Goal: Task Accomplishment & Management: Manage account settings

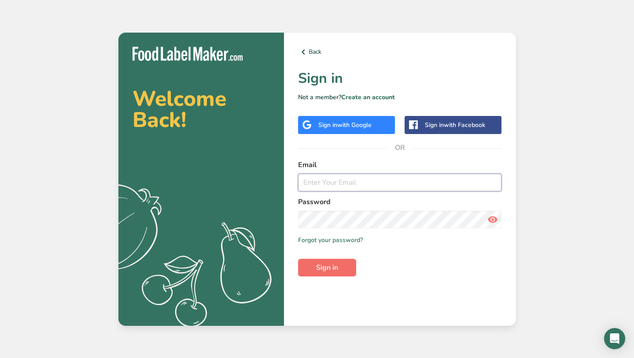
type input "[EMAIL_ADDRESS][DOMAIN_NAME]"
click at [337, 267] on span "Sign in" at bounding box center [327, 267] width 22 height 11
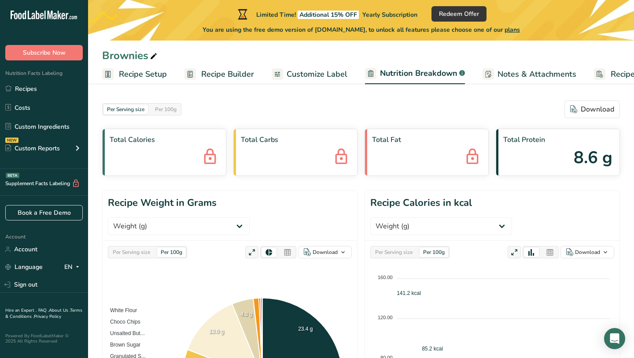
select select "Calories"
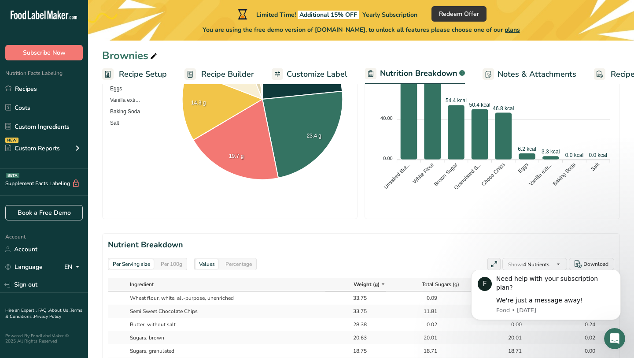
scroll to position [285, 0]
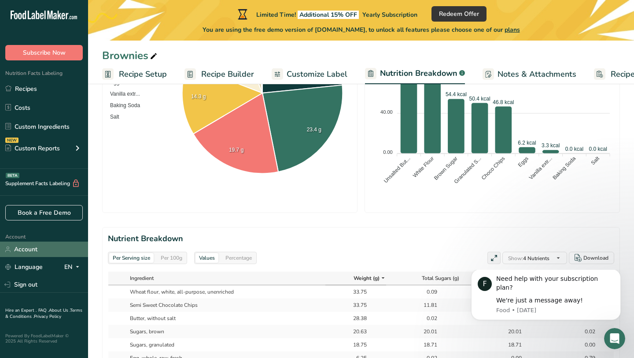
click at [62, 249] on link "Account" at bounding box center [44, 248] width 88 height 15
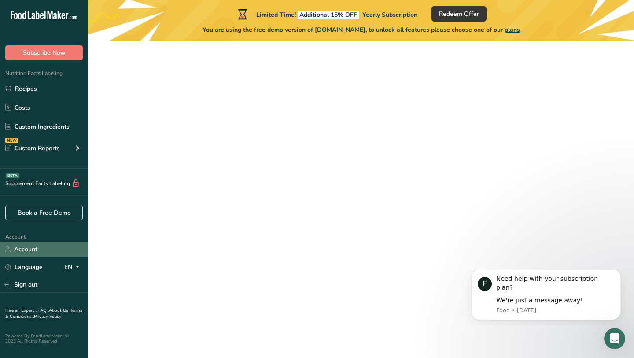
scroll to position [41, 0]
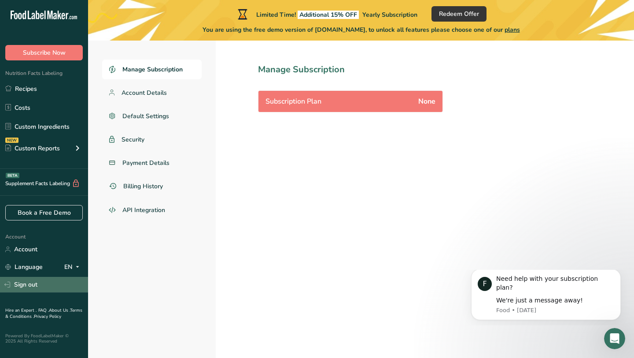
click at [47, 287] on link "Sign out" at bounding box center [44, 284] width 88 height 15
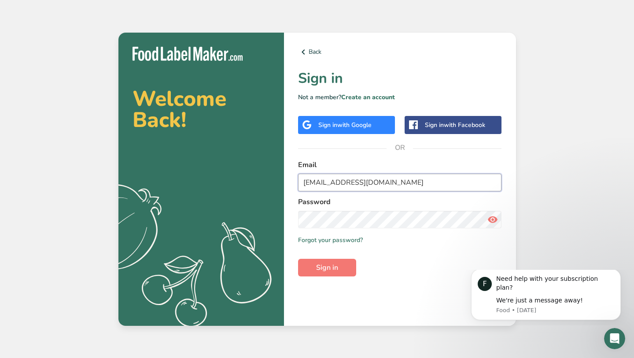
click at [390, 185] on input "[EMAIL_ADDRESS][DOMAIN_NAME]" at bounding box center [400, 183] width 204 height 18
type input "[PERSON_NAME][EMAIL_ADDRESS][DOMAIN_NAME]"
click at [495, 222] on icon at bounding box center [493, 219] width 11 height 16
click at [332, 268] on span "Sign in" at bounding box center [327, 267] width 22 height 11
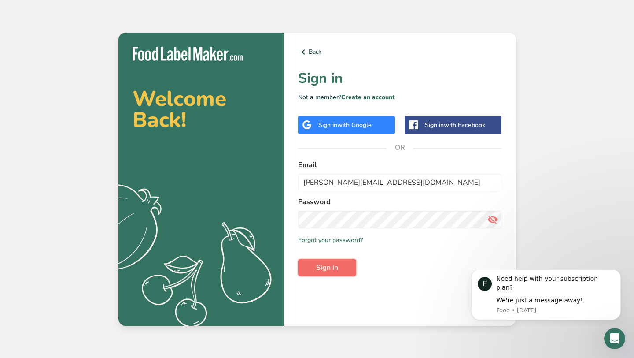
click at [335, 263] on span "Sign in" at bounding box center [327, 267] width 22 height 11
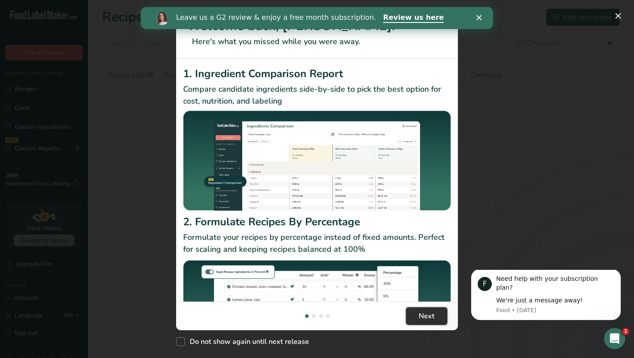
click at [432, 318] on span "Next" at bounding box center [427, 316] width 16 height 11
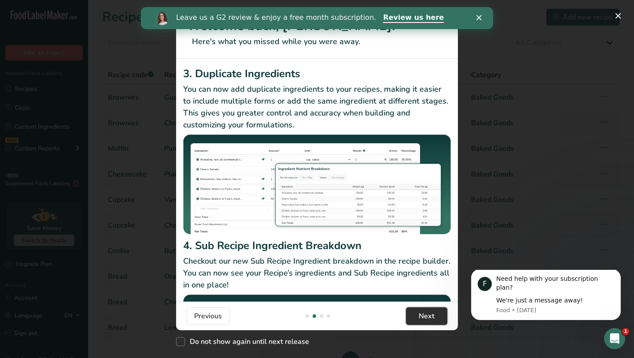
click at [432, 318] on span "Next" at bounding box center [427, 316] width 16 height 11
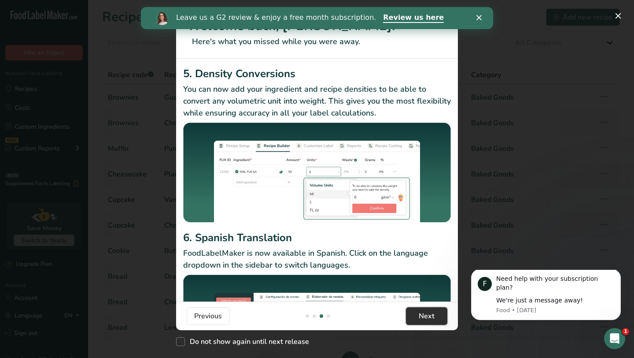
click at [432, 318] on span "Next" at bounding box center [427, 316] width 16 height 11
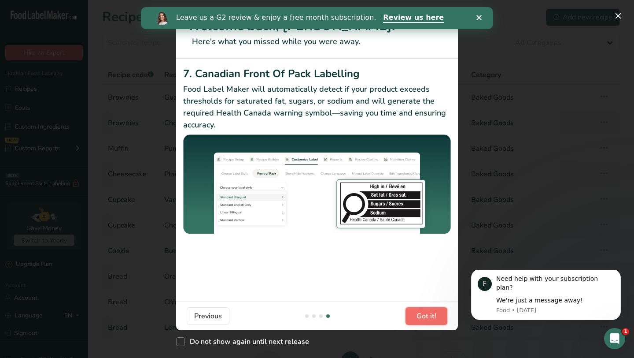
click at [432, 318] on span "Got it!" at bounding box center [427, 316] width 20 height 11
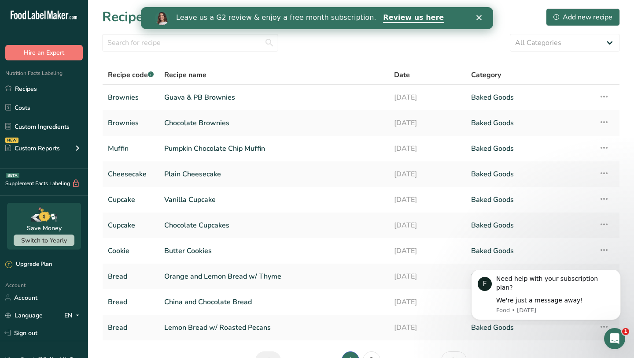
click at [432, 318] on link "[DATE]" at bounding box center [427, 327] width 67 height 19
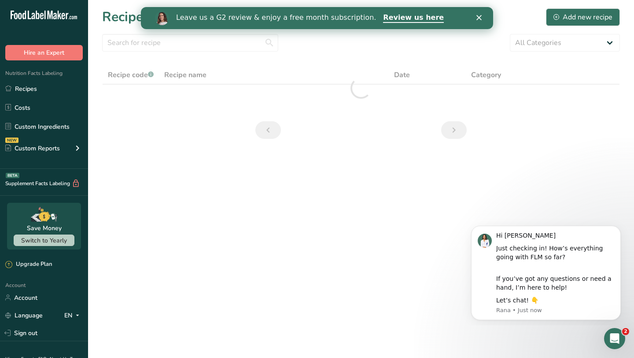
click at [481, 18] on icon "Close" at bounding box center [479, 17] width 5 height 5
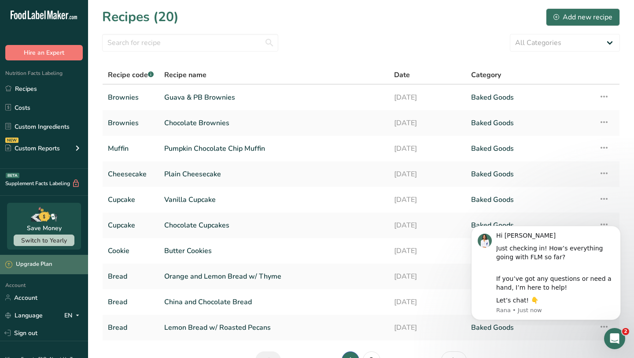
scroll to position [41, 0]
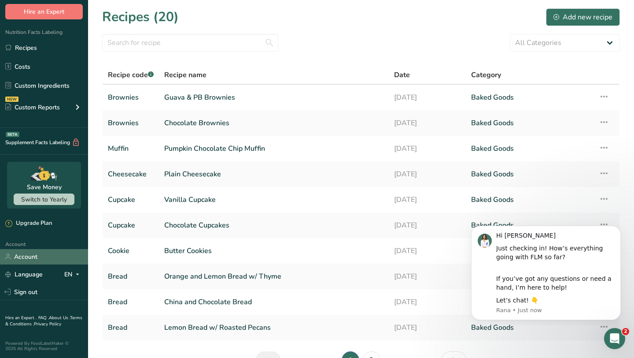
click at [46, 257] on link "Account" at bounding box center [44, 256] width 88 height 15
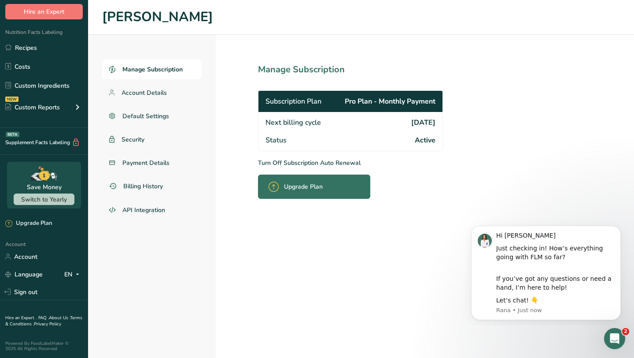
click at [389, 108] on div "Subscription Plan Pro Plan - Monthly Payment" at bounding box center [351, 101] width 184 height 21
click at [335, 146] on div "Status Active" at bounding box center [351, 140] width 184 height 19
click at [289, 146] on div "Status Active" at bounding box center [351, 140] width 184 height 19
click at [298, 165] on p "Turn Off Subscription Auto Renewal" at bounding box center [370, 162] width 224 height 9
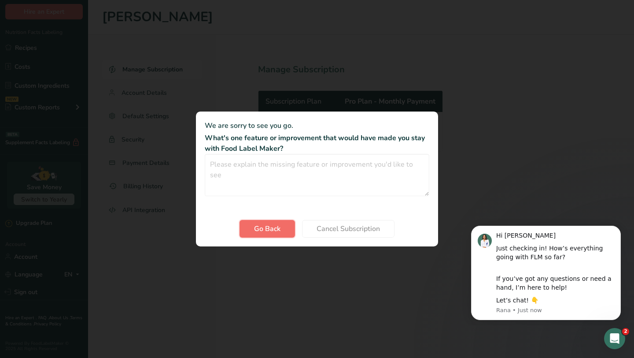
click at [274, 226] on span "Go Back" at bounding box center [267, 228] width 26 height 11
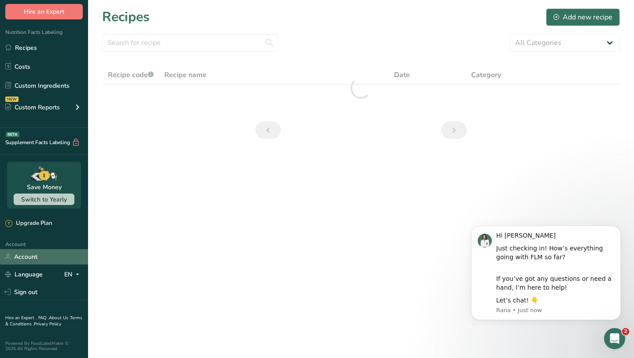
click at [48, 259] on link "Account" at bounding box center [44, 256] width 88 height 15
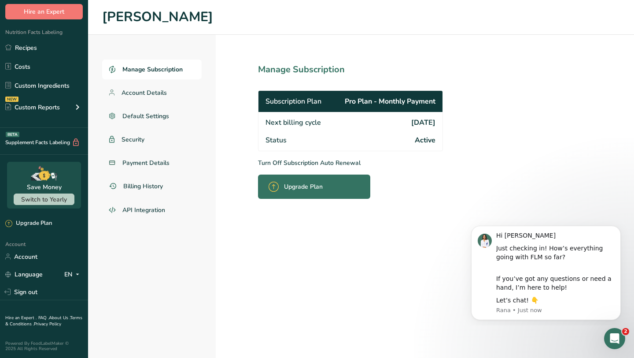
click at [280, 163] on p "Turn Off Subscription Auto Renewal" at bounding box center [370, 162] width 224 height 9
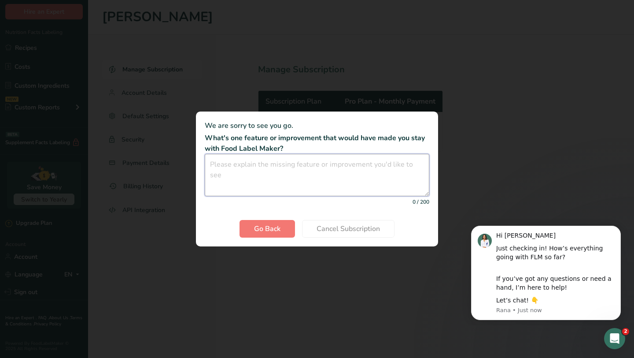
click at [281, 170] on textarea "Cancel subscription modal" at bounding box center [317, 175] width 225 height 42
type textarea "Looking for more affordable options"
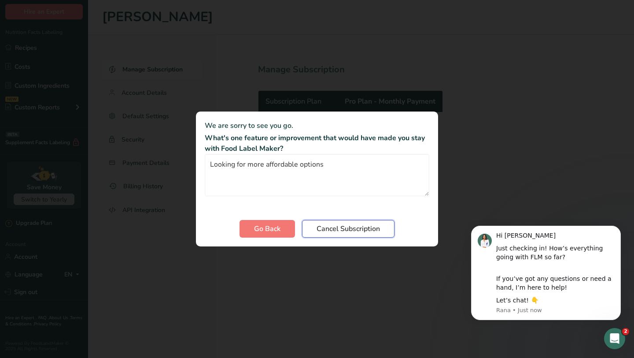
click at [337, 233] on span "Cancel Subscription" at bounding box center [348, 228] width 63 height 11
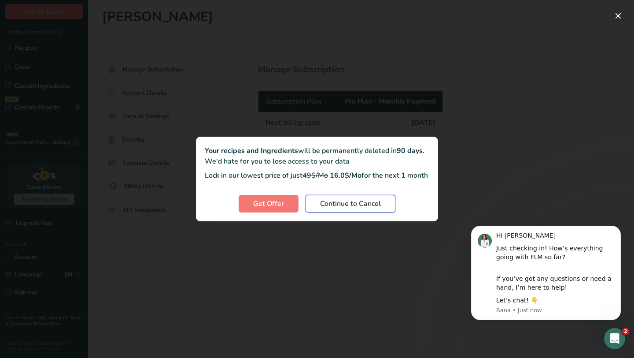
click at [333, 212] on button "Continue to Cancel" at bounding box center [351, 204] width 90 height 18
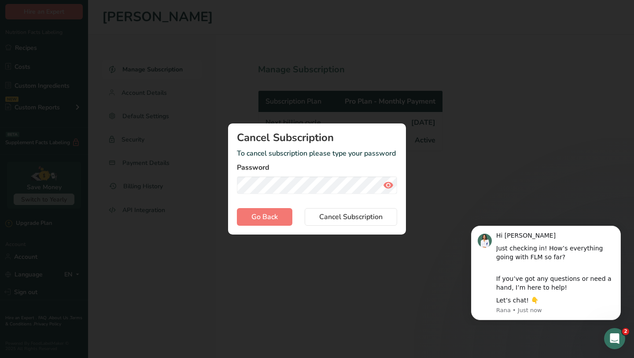
click at [325, 197] on form "To cancel subscription please type your password Password Go Back Cancel Subscr…" at bounding box center [317, 187] width 160 height 78
click at [344, 218] on span "Cancel Subscription" at bounding box center [350, 216] width 63 height 11
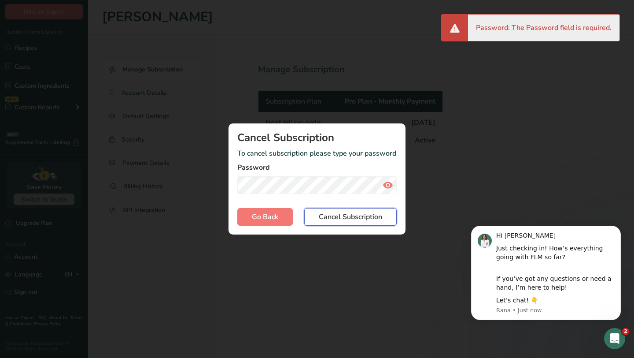
click at [338, 219] on span "Cancel Subscription" at bounding box center [350, 216] width 63 height 11
